Goal: Check status: Check status

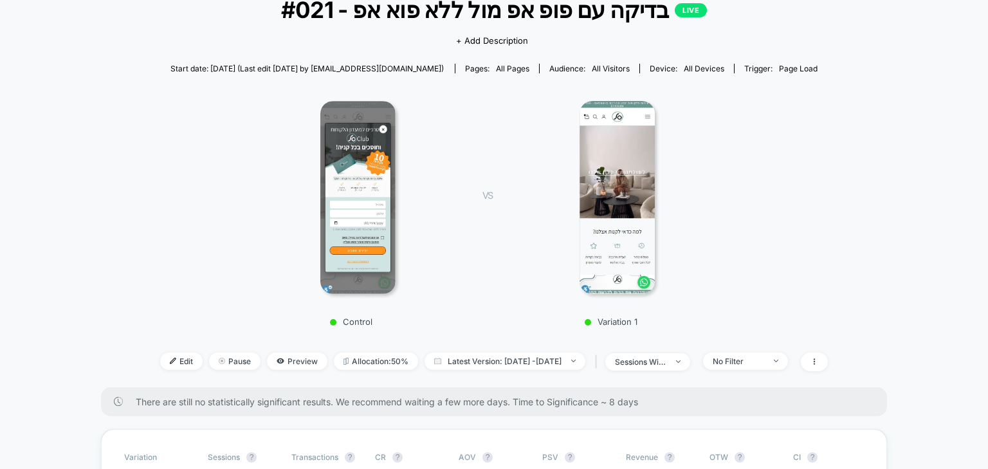
scroll to position [257, 0]
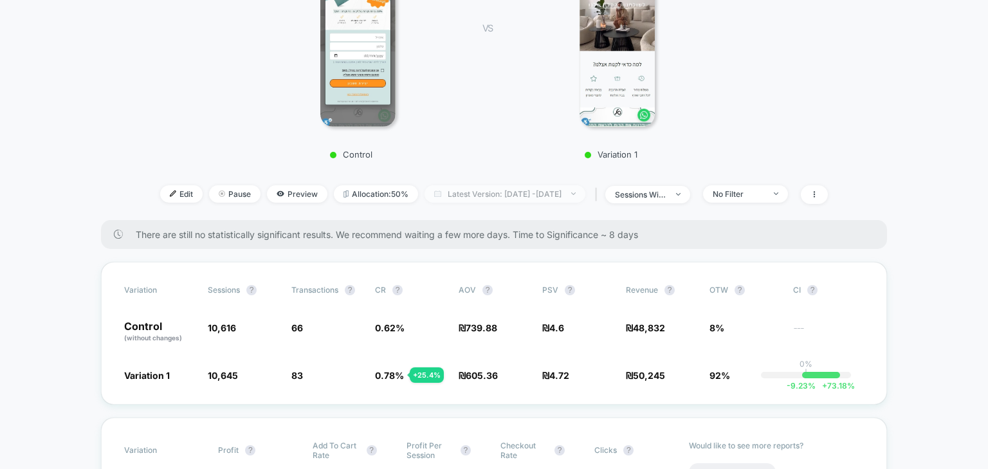
click at [472, 196] on span "Latest Version: Sep 7, 2025 - Sep 10, 2025" at bounding box center [504, 193] width 161 height 17
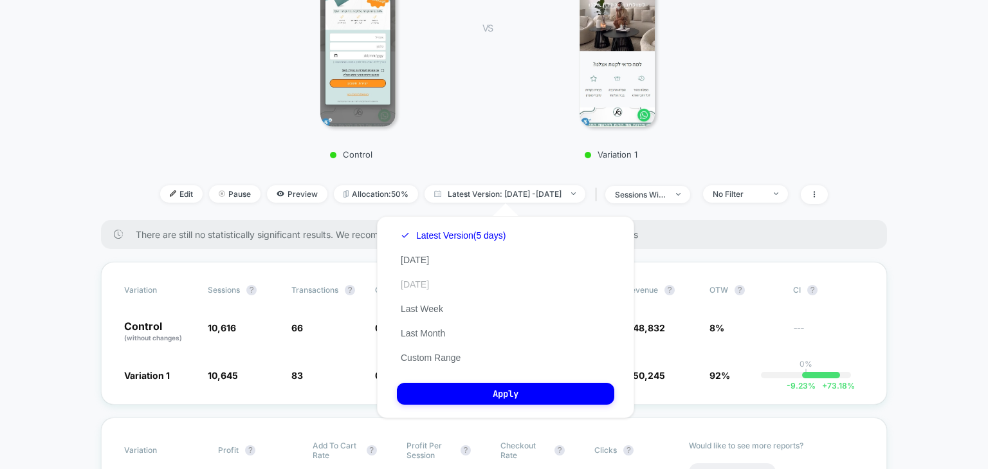
click at [422, 286] on button "Yesterday" at bounding box center [415, 284] width 36 height 12
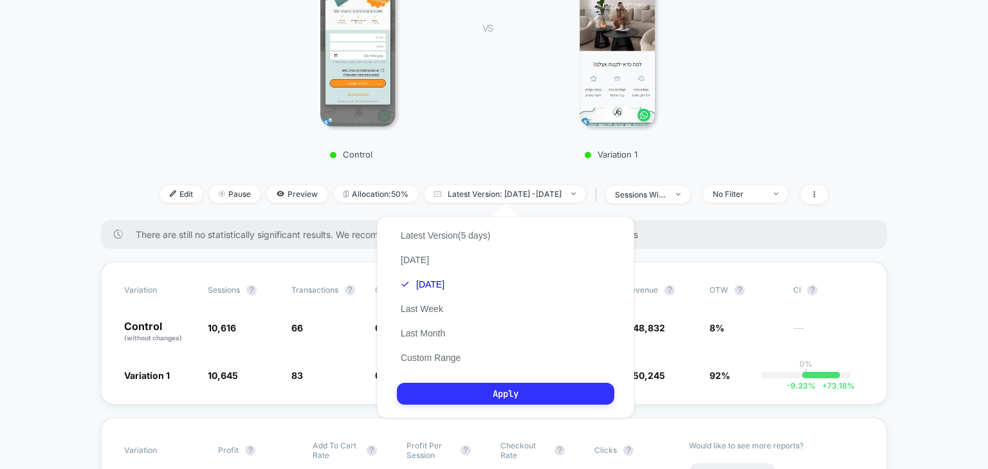
click at [461, 401] on button "Apply" at bounding box center [505, 394] width 217 height 22
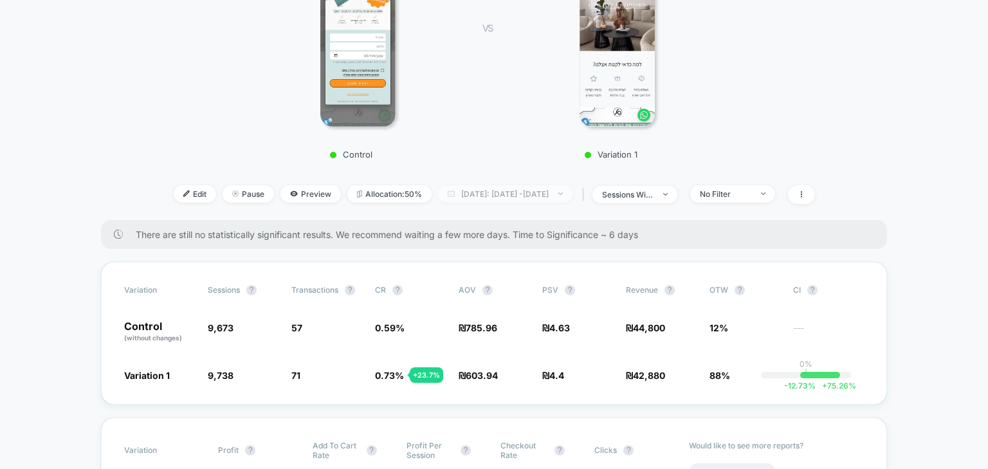
click at [572, 196] on span "Yesterday: Sep 7, 2025 - Sep 9, 2025" at bounding box center [505, 193] width 134 height 17
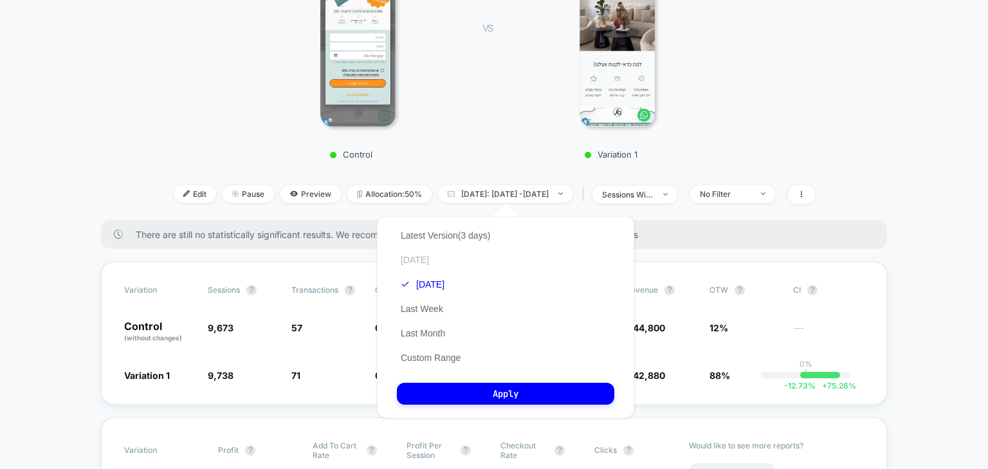
click at [425, 254] on button "Today" at bounding box center [415, 260] width 36 height 12
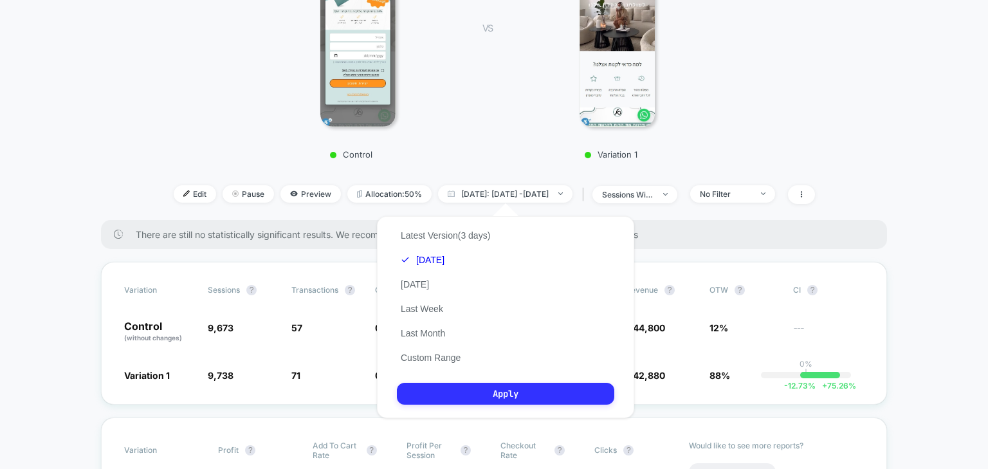
click at [489, 401] on button "Apply" at bounding box center [505, 394] width 217 height 22
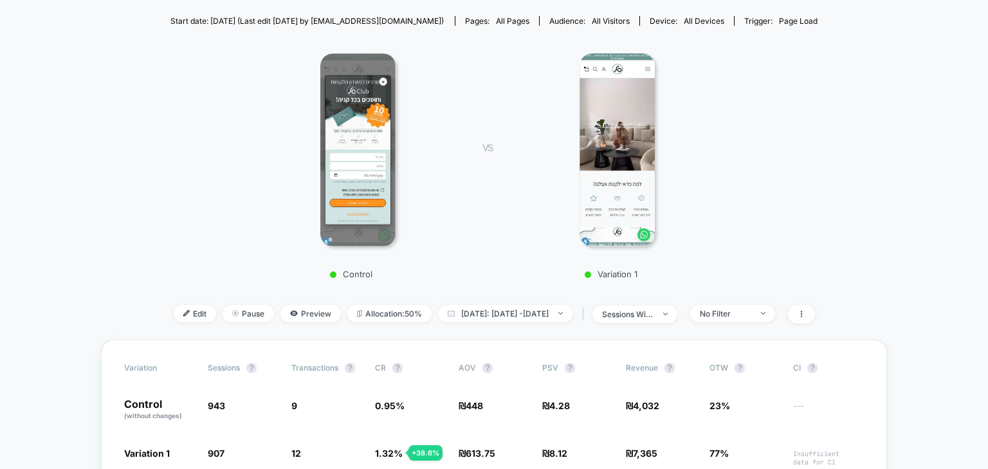
scroll to position [154, 0]
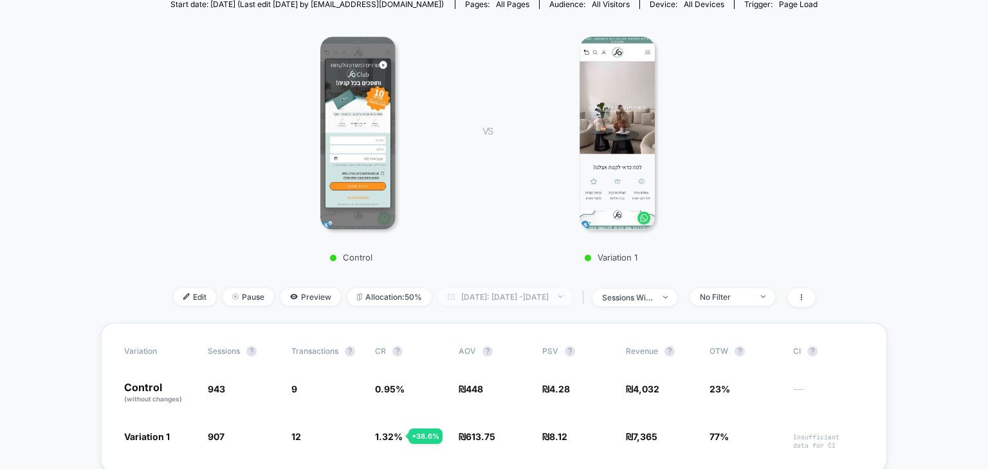
click at [536, 304] on span "Today: Sep 10, 2025 - Sep 10, 2025" at bounding box center [505, 296] width 134 height 17
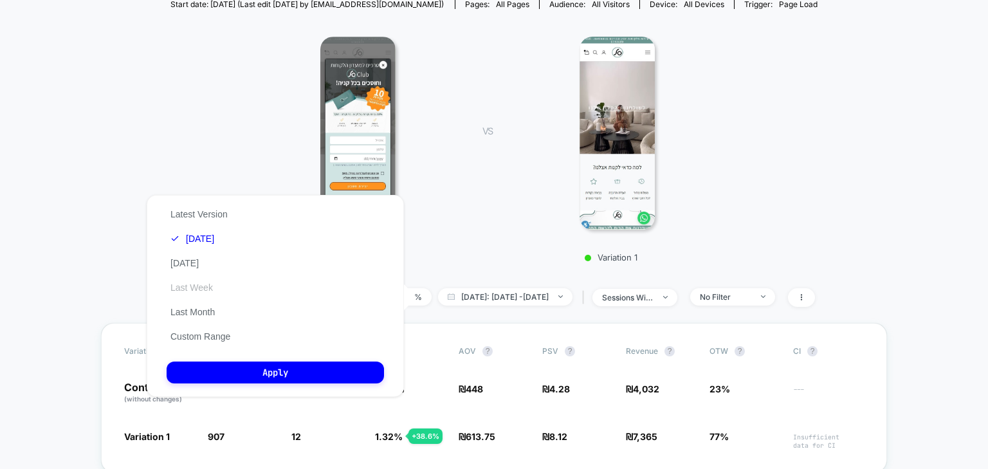
click at [202, 289] on button "Last Week" at bounding box center [192, 288] width 50 height 12
click at [211, 218] on button "Latest Version" at bounding box center [199, 214] width 65 height 12
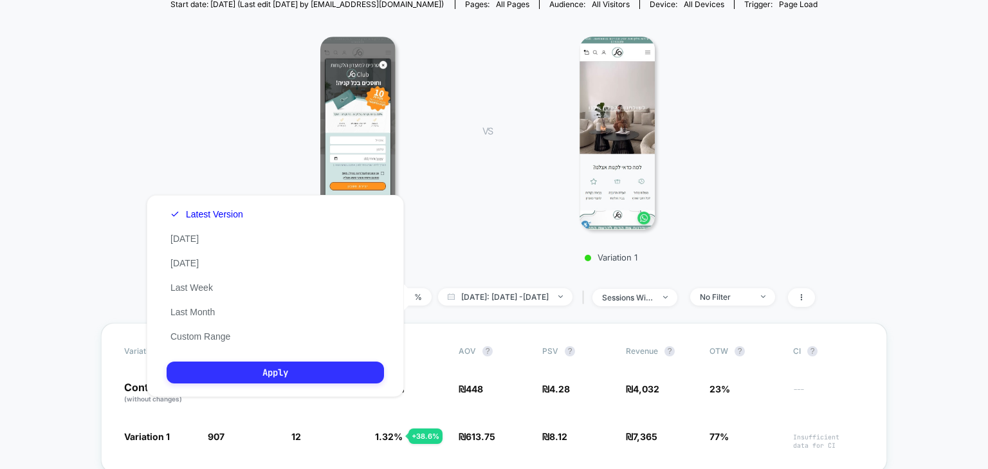
click at [272, 370] on button "Apply" at bounding box center [275, 372] width 217 height 22
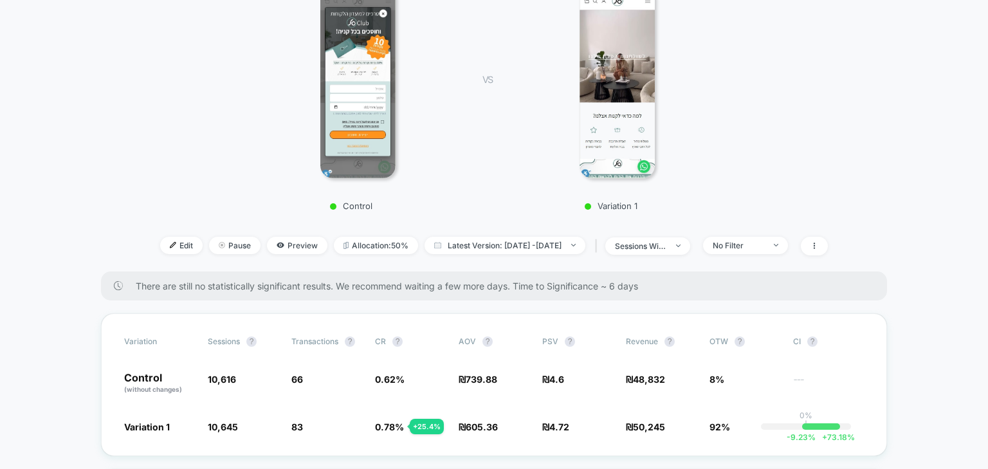
scroll to position [257, 0]
